Goal: Obtain resource: Download file/media

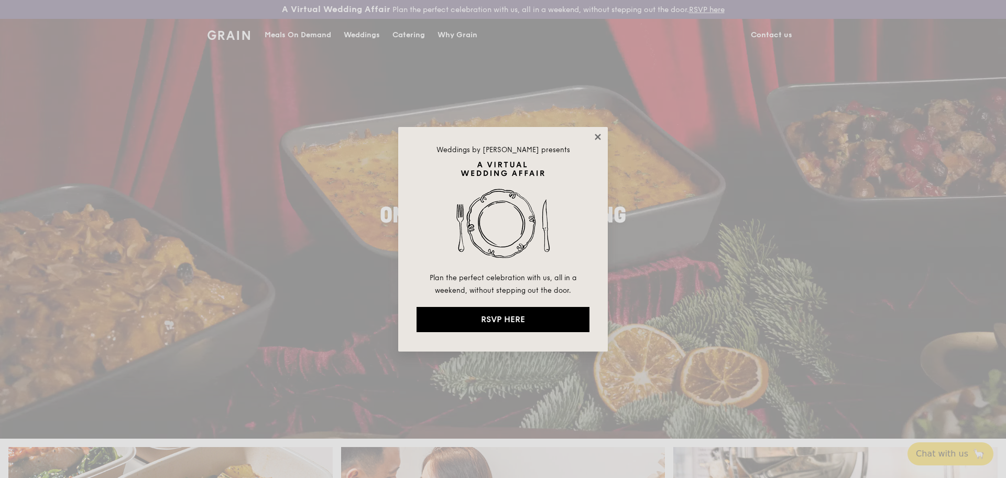
click at [600, 139] on icon at bounding box center [598, 137] width 6 height 6
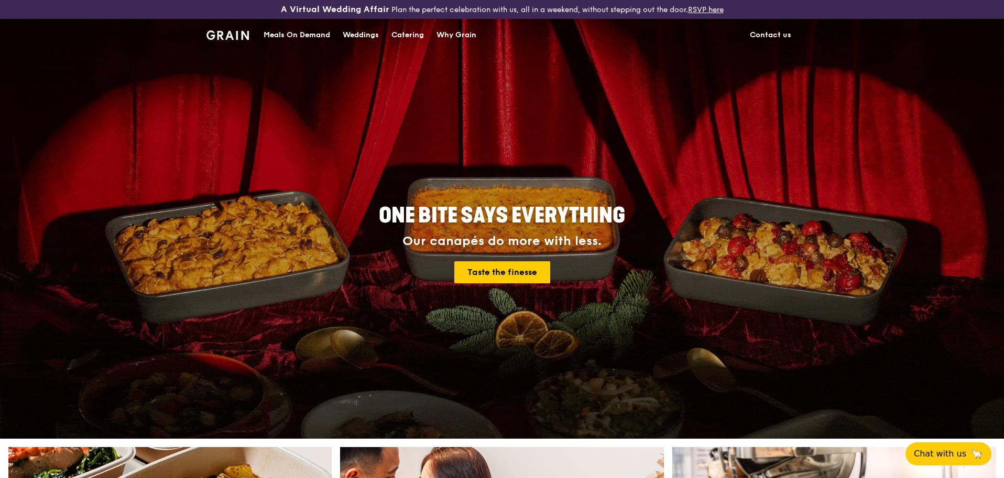
click at [412, 33] on div "Catering" at bounding box center [408, 34] width 32 height 31
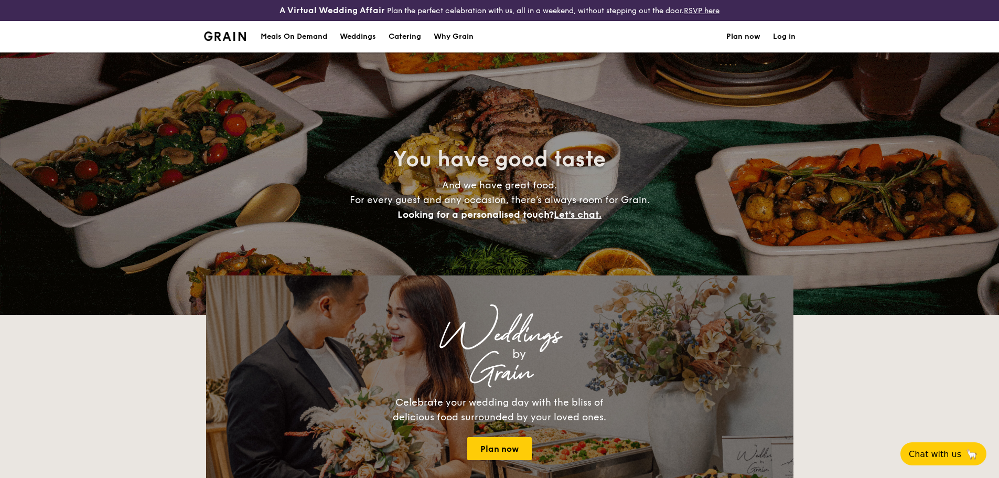
select select
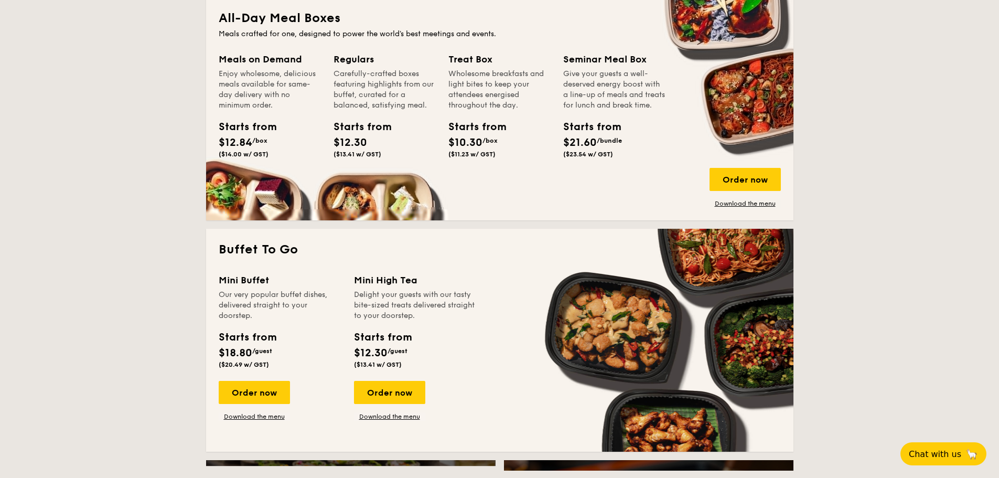
scroll to position [524, 0]
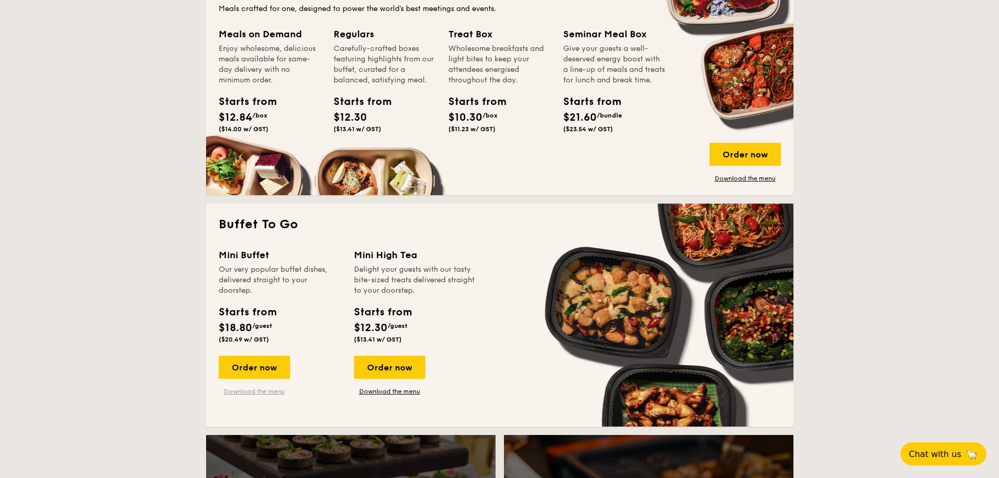
click at [252, 392] on link "Download the menu" at bounding box center [254, 391] width 71 height 8
